Goal: Contribute content: Contribute content

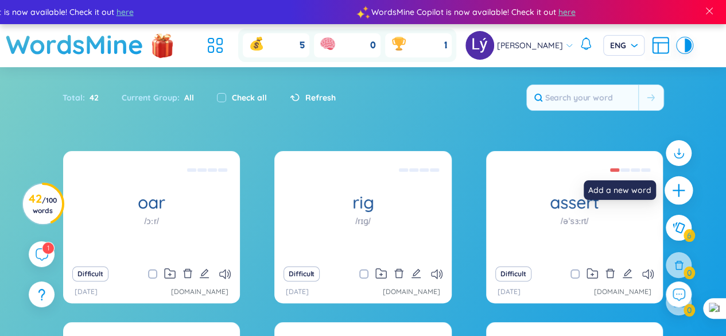
click at [681, 191] on icon "plus" at bounding box center [679, 190] width 16 height 16
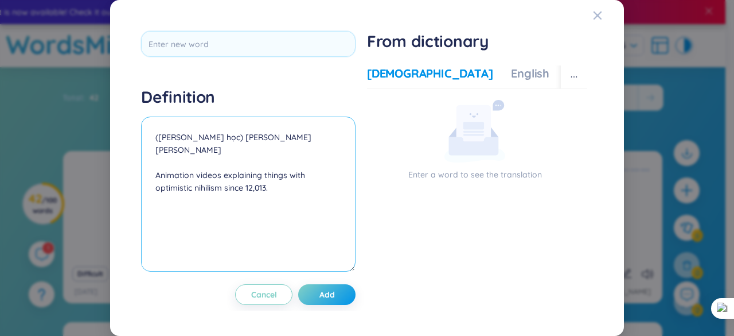
click at [217, 136] on textarea "([PERSON_NAME] học) [PERSON_NAME] [PERSON_NAME] Animation videos explaining thi…" at bounding box center [248, 193] width 215 height 155
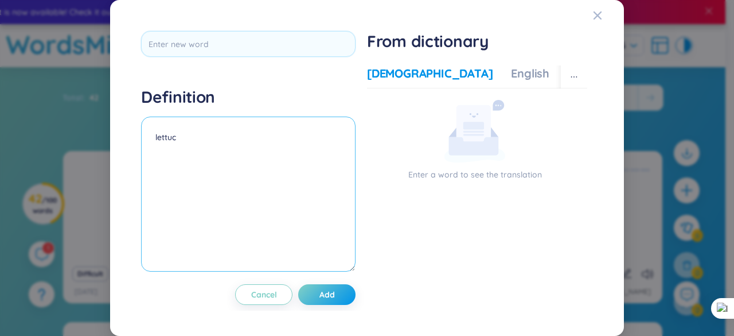
type textarea "lettuce"
click at [220, 138] on textarea "lettuce" at bounding box center [248, 193] width 215 height 155
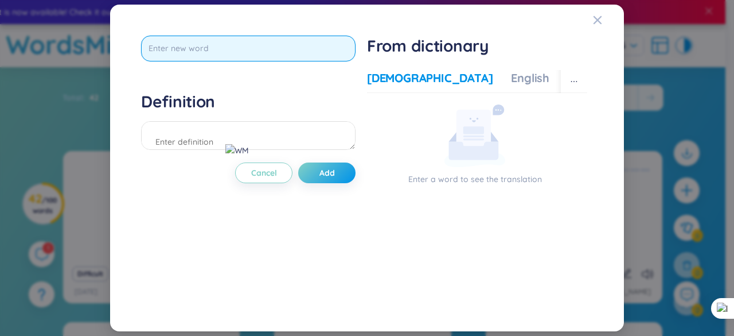
click at [228, 53] on input "text" at bounding box center [248, 49] width 215 height 26
paste input "lettuce"
type input "lettuce"
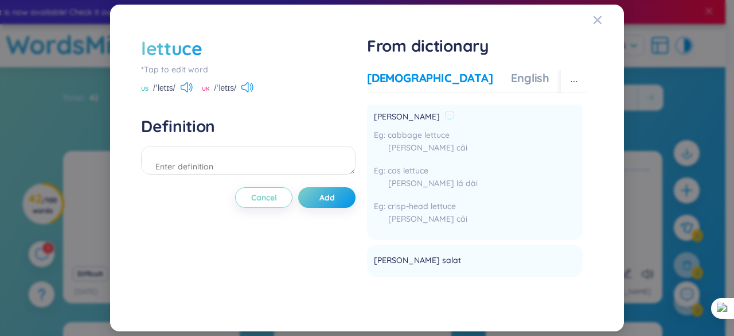
scroll to position [228, 0]
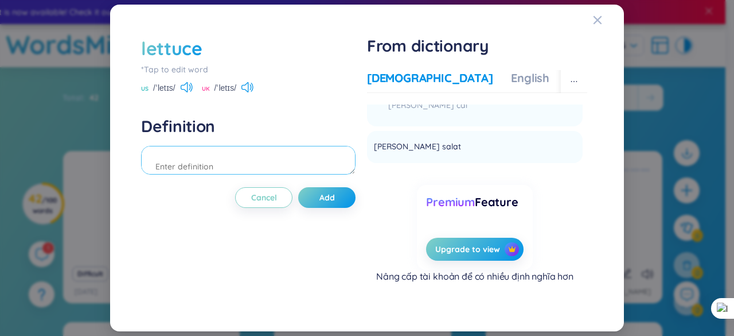
click at [226, 167] on textarea at bounding box center [248, 160] width 215 height 29
type textarea "s"
click at [190, 84] on icon at bounding box center [187, 87] width 12 height 10
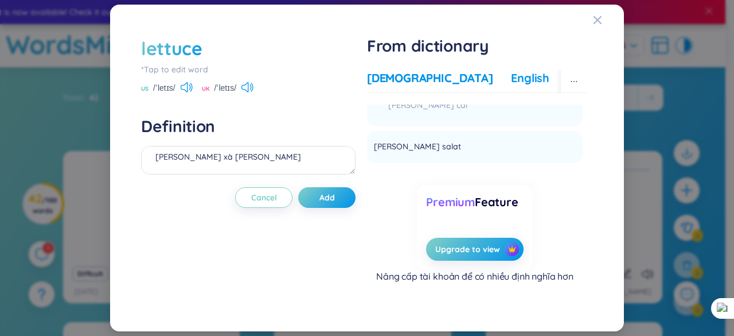
click at [511, 81] on div "English" at bounding box center [530, 78] width 38 height 16
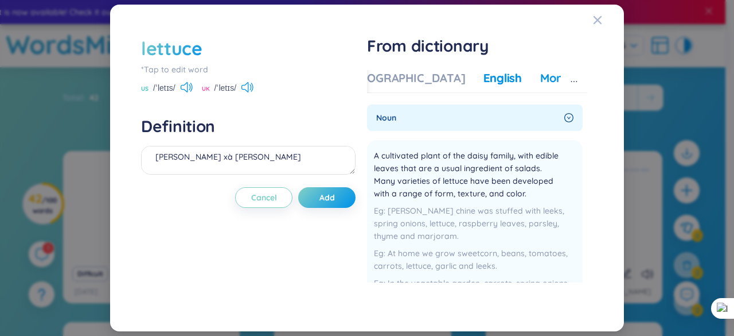
click at [540, 76] on div "More examples" at bounding box center [581, 78] width 83 height 16
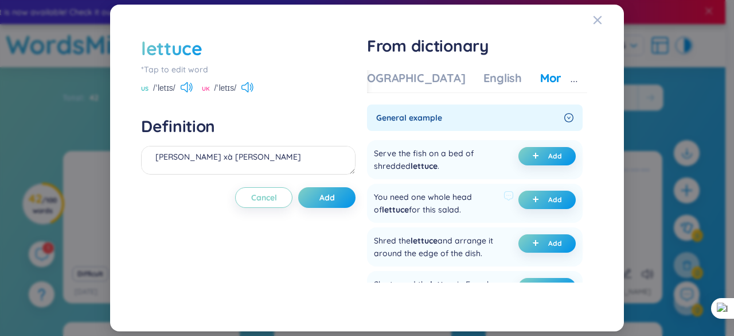
click at [418, 206] on div "You need one whole head of lettuce for this salad." at bounding box center [436, 202] width 125 height 25
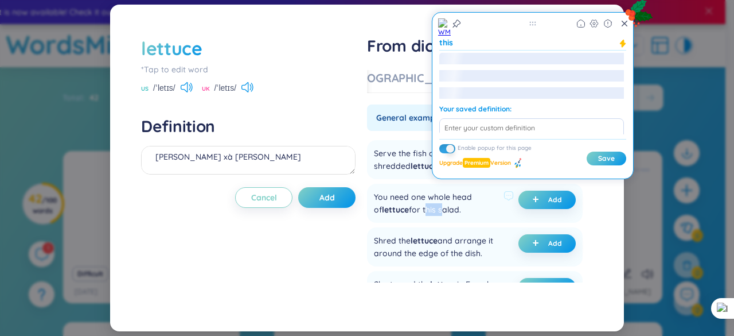
click at [418, 206] on div "You need one whole head of lettuce for this salad." at bounding box center [436, 202] width 125 height 25
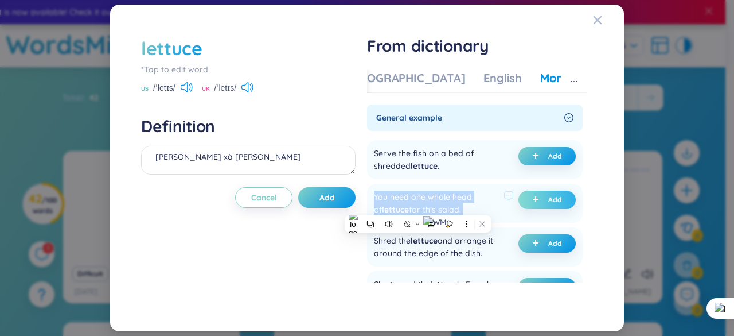
click at [528, 198] on button "Add" at bounding box center [547, 199] width 57 height 18
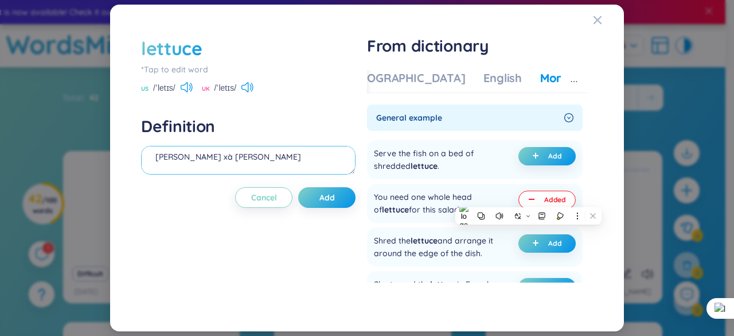
click at [193, 166] on textarea "[PERSON_NAME] xà [PERSON_NAME] (undefined) Eg: You need one whole head of lettu…" at bounding box center [248, 160] width 215 height 29
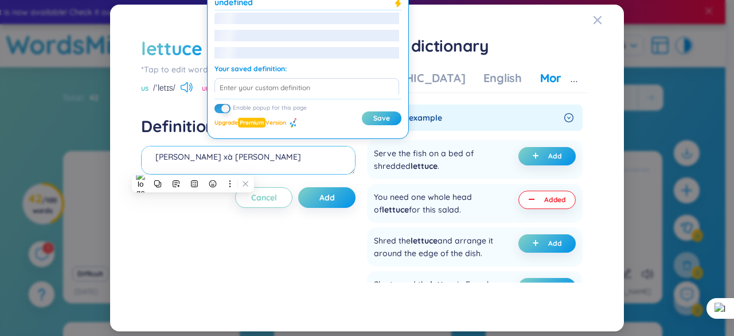
click at [193, 166] on textarea "[PERSON_NAME] xà [PERSON_NAME] (undefined) Eg: You need one whole head of lettu…" at bounding box center [248, 160] width 215 height 29
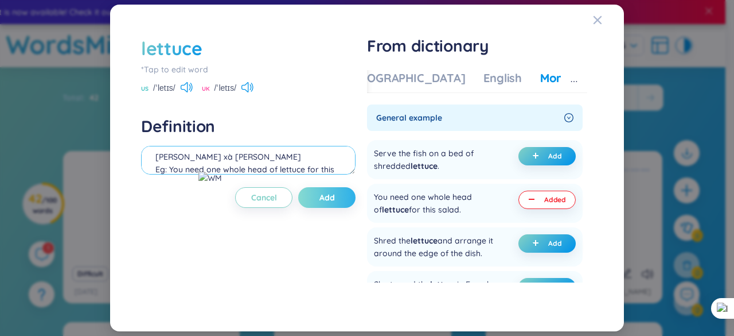
type textarea "[PERSON_NAME] xà [PERSON_NAME] Eg: You need one whole head of lettuce for this …"
click at [311, 200] on button "Add" at bounding box center [326, 197] width 57 height 21
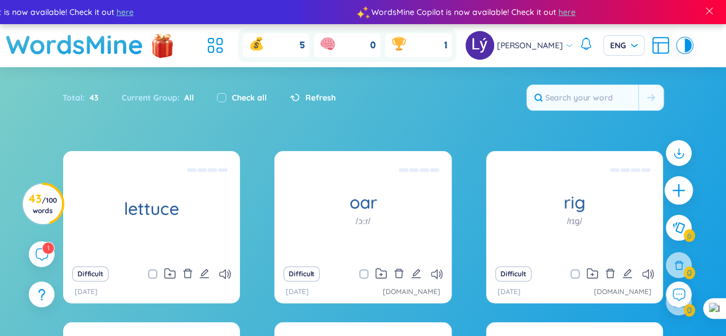
click at [685, 191] on icon "plus" at bounding box center [679, 190] width 16 height 16
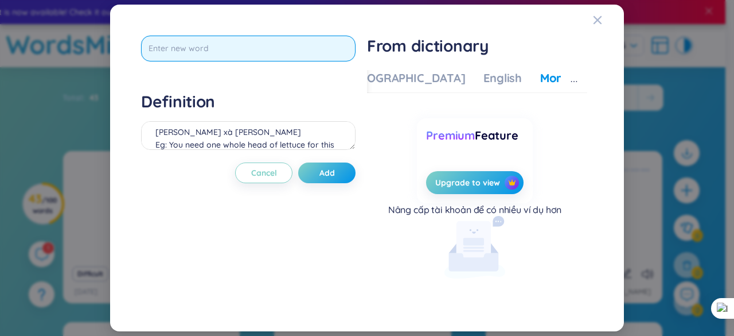
click at [257, 51] on input "text" at bounding box center [248, 49] width 215 height 26
type input "[PERSON_NAME]"
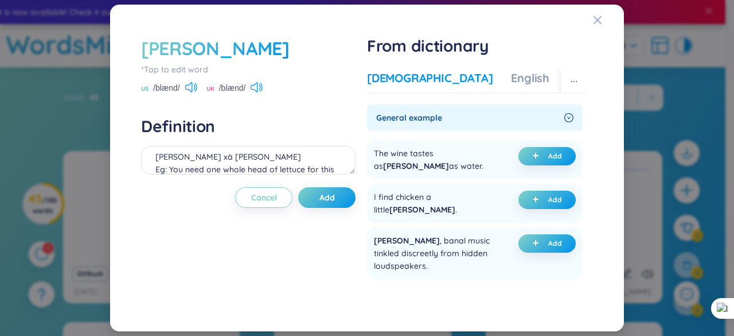
click at [399, 83] on div "[DEMOGRAPHIC_DATA]" at bounding box center [430, 78] width 126 height 16
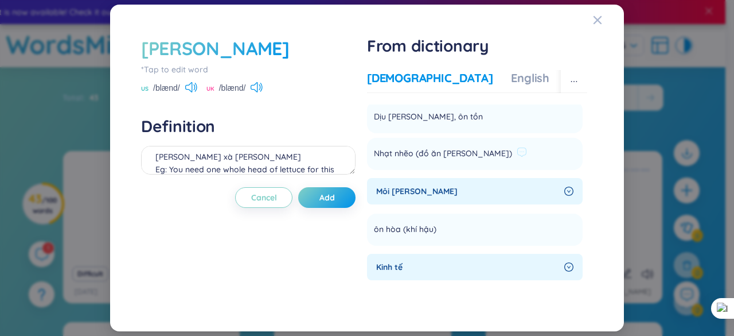
scroll to position [57, 0]
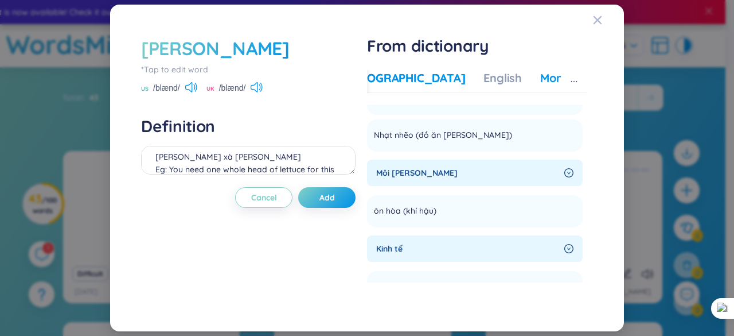
click at [540, 81] on div "More examples" at bounding box center [581, 78] width 83 height 16
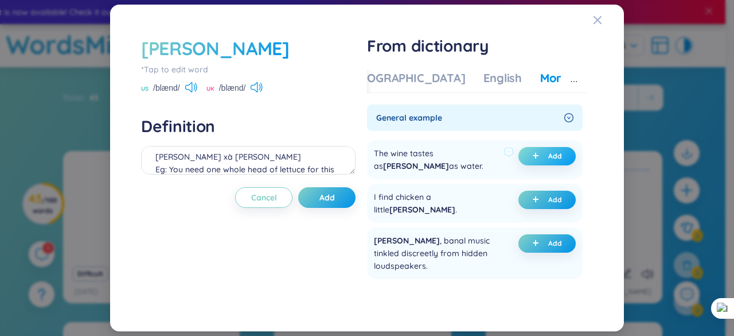
click at [554, 150] on button "Add" at bounding box center [547, 156] width 57 height 18
click at [162, 160] on textarea "(undefined) Eg: The wine tastes as [PERSON_NAME] as water." at bounding box center [248, 160] width 215 height 29
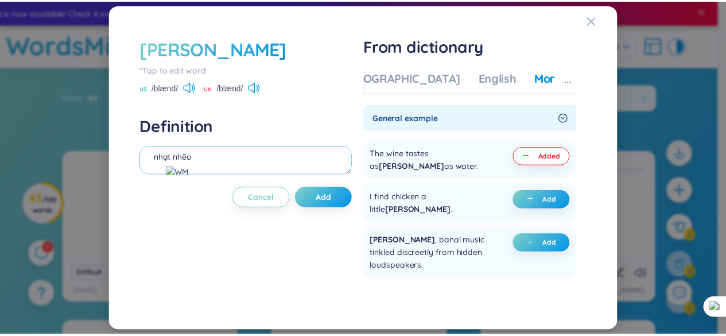
scroll to position [22, 0]
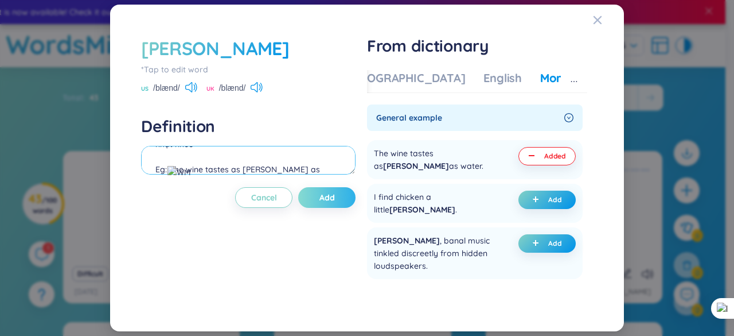
type textarea "nhạt nhẽo Eg: The wine tastes as [PERSON_NAME] as water."
click at [346, 201] on button "Add" at bounding box center [326, 197] width 57 height 21
